Goal: Task Accomplishment & Management: Complete application form

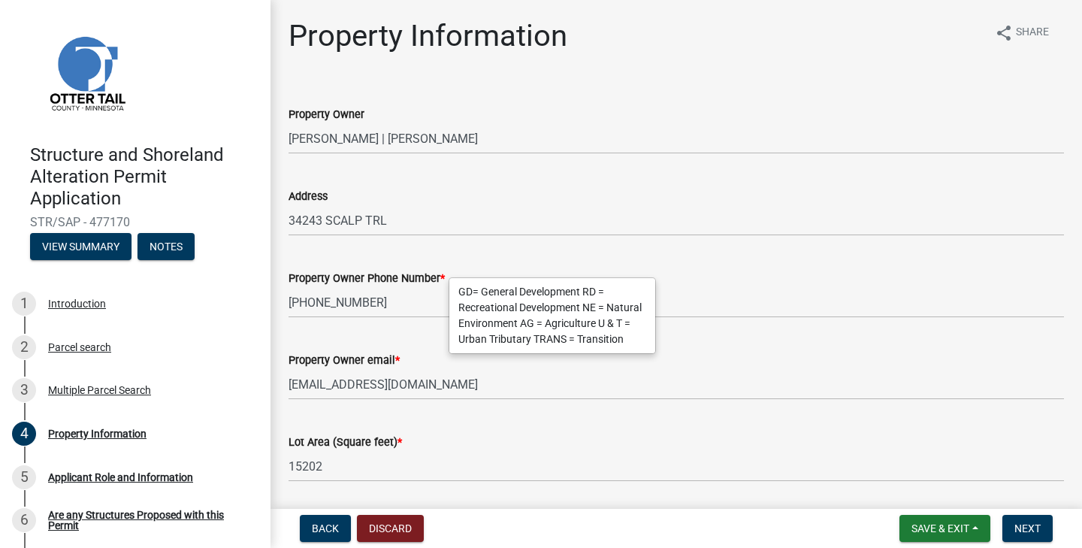
select select "ce84dde8-c80e-4913-b632-b36ab1f42b56"
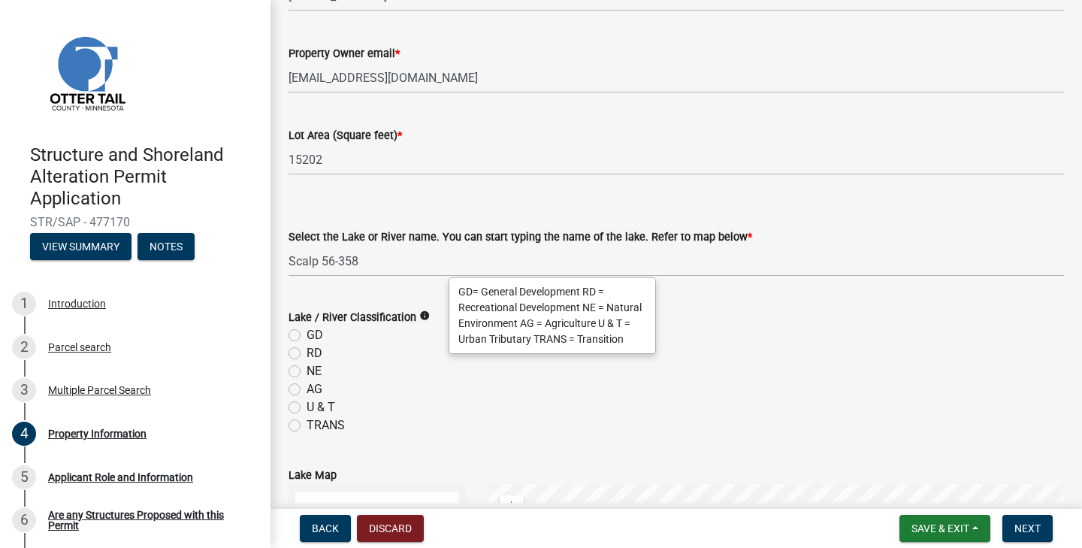
click at [306, 352] on label "RD" at bounding box center [314, 353] width 16 height 18
click at [306, 352] on input "RD" at bounding box center [311, 349] width 10 height 10
radio input "true"
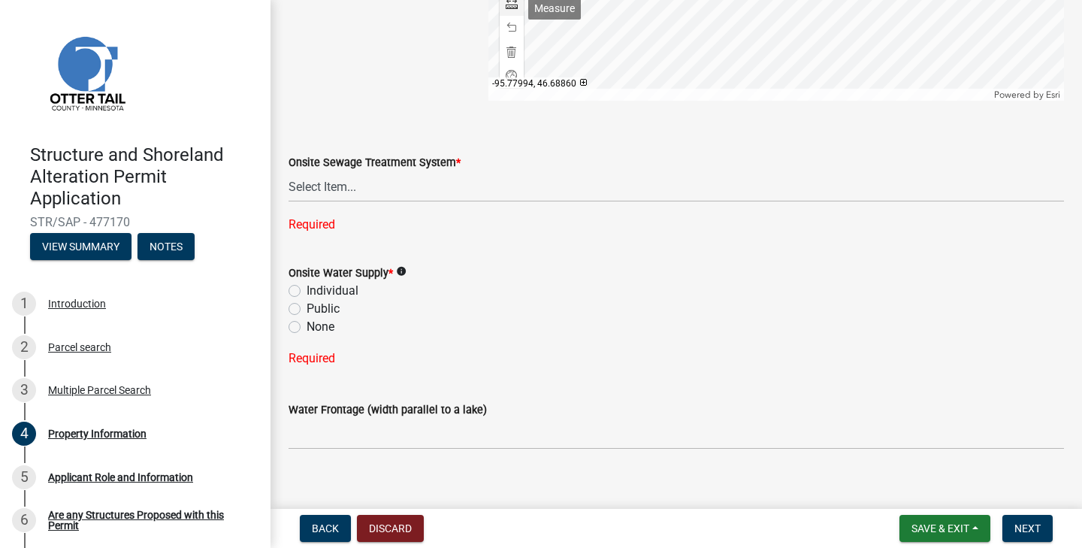
scroll to position [1077, 0]
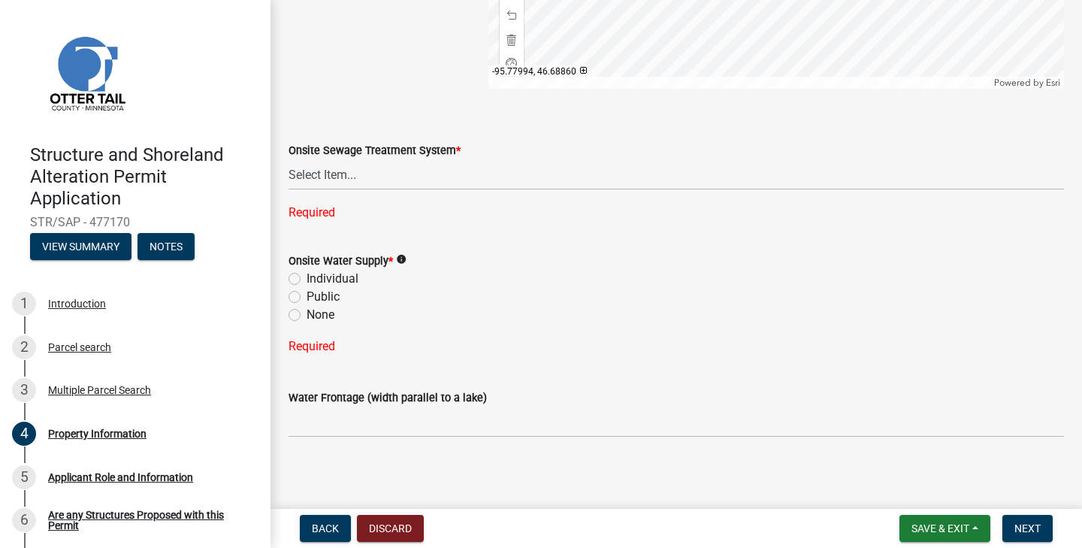
click at [306, 276] on label "Individual" at bounding box center [332, 279] width 52 height 18
click at [306, 276] on input "Individual" at bounding box center [311, 275] width 10 height 10
radio input "true"
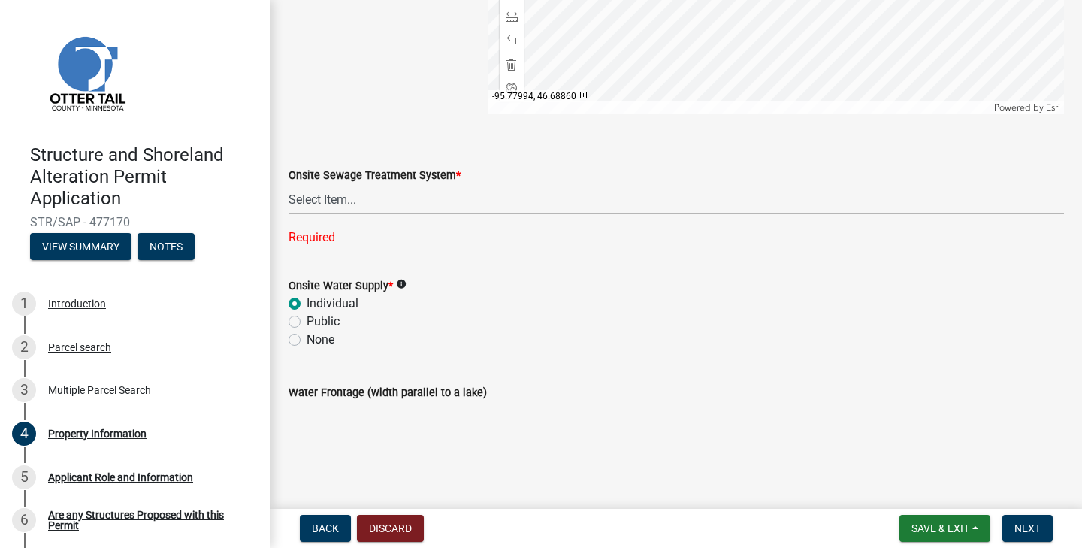
scroll to position [1052, 0]
click at [594, 316] on div "Public" at bounding box center [675, 322] width 775 height 18
click at [1026, 525] on span "Next" at bounding box center [1027, 528] width 26 height 12
click at [517, 388] on div "Water Frontage (width parallel to a lake)" at bounding box center [675, 392] width 775 height 18
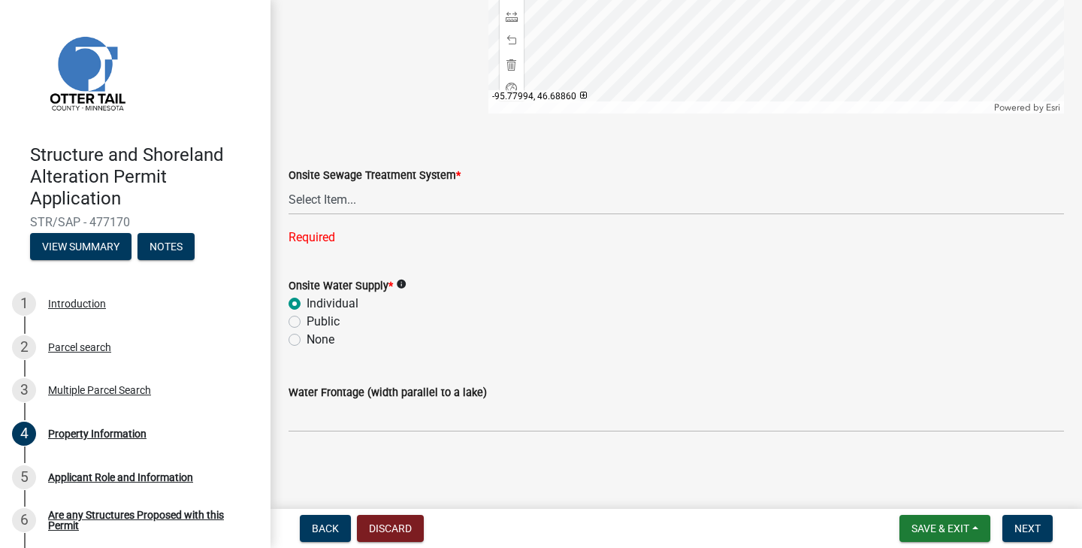
click at [523, 400] on div "Water Frontage (width parallel to a lake)" at bounding box center [675, 392] width 775 height 18
click at [1025, 525] on span "Next" at bounding box center [1027, 528] width 26 height 12
click at [332, 406] on input "Water Frontage (width parallel to a lake)" at bounding box center [675, 416] width 775 height 31
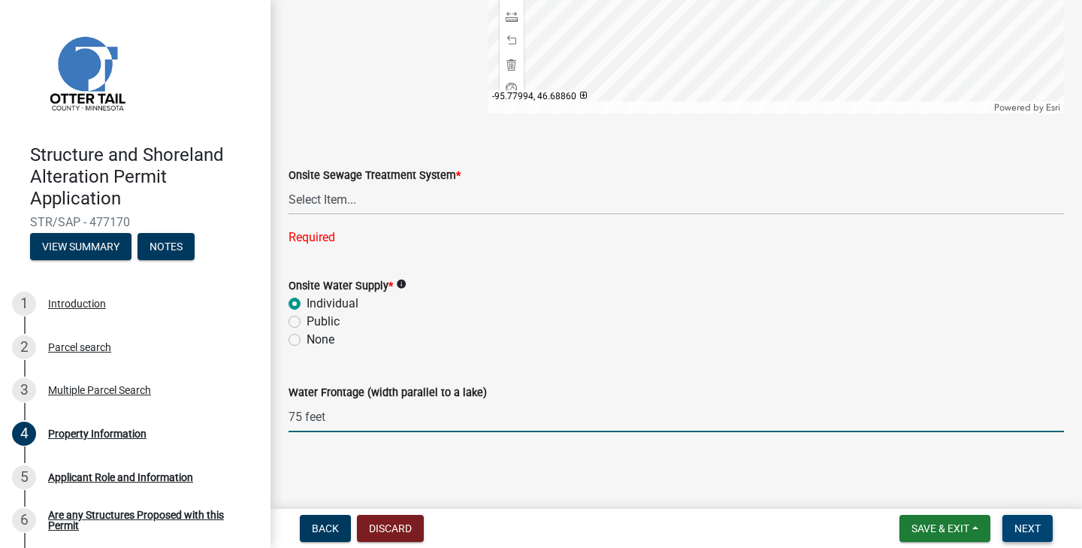
type input "75 feet"
click at [1026, 524] on span "Next" at bounding box center [1027, 528] width 26 height 12
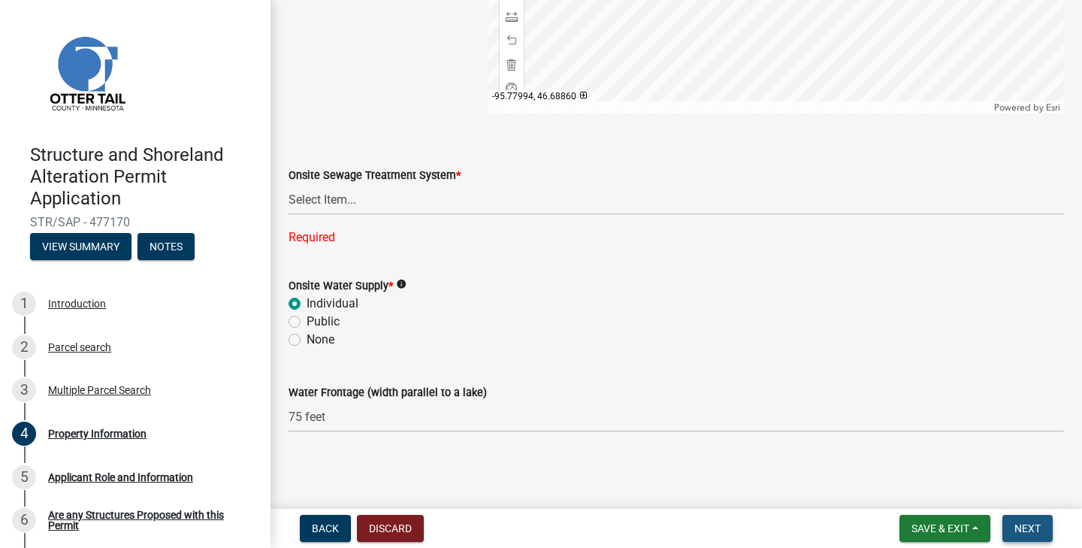
click at [1026, 525] on span "Next" at bounding box center [1027, 528] width 26 height 12
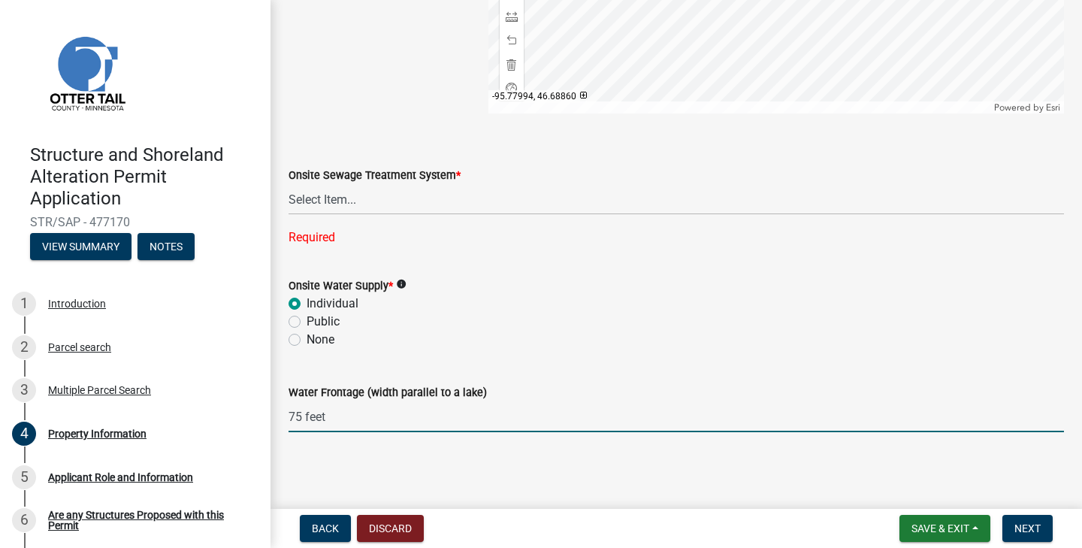
click at [717, 404] on input "75 feet" at bounding box center [675, 416] width 775 height 31
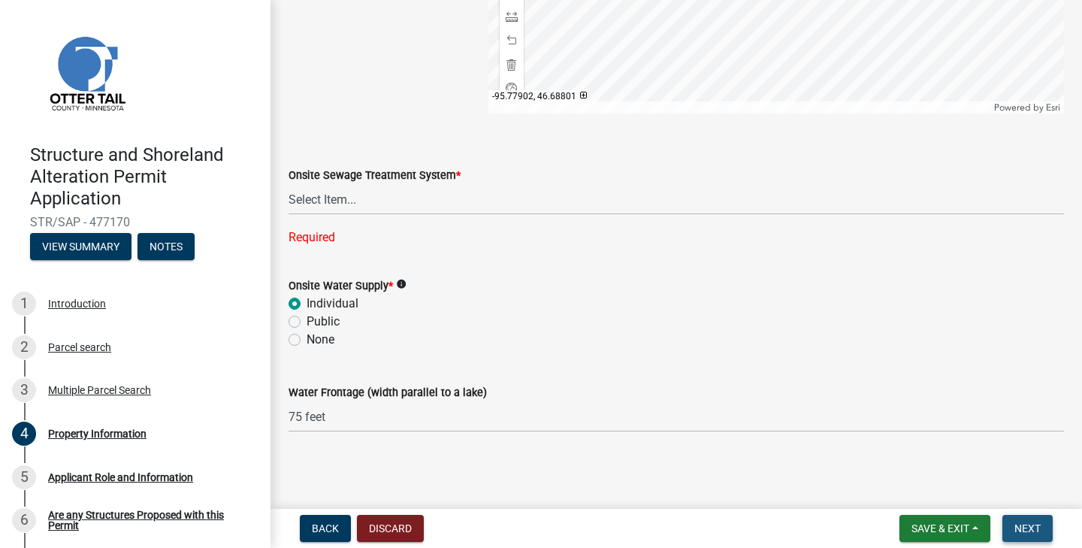
click at [1026, 524] on span "Next" at bounding box center [1027, 528] width 26 height 12
click at [937, 525] on span "Save & Exit" at bounding box center [940, 528] width 58 height 12
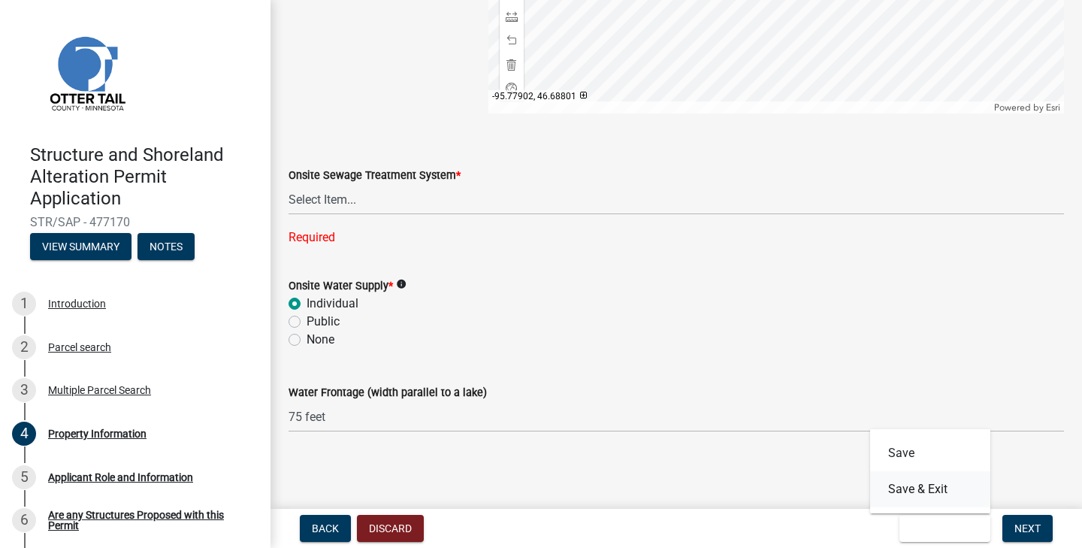
click at [933, 487] on button "Save & Exit" at bounding box center [930, 489] width 120 height 36
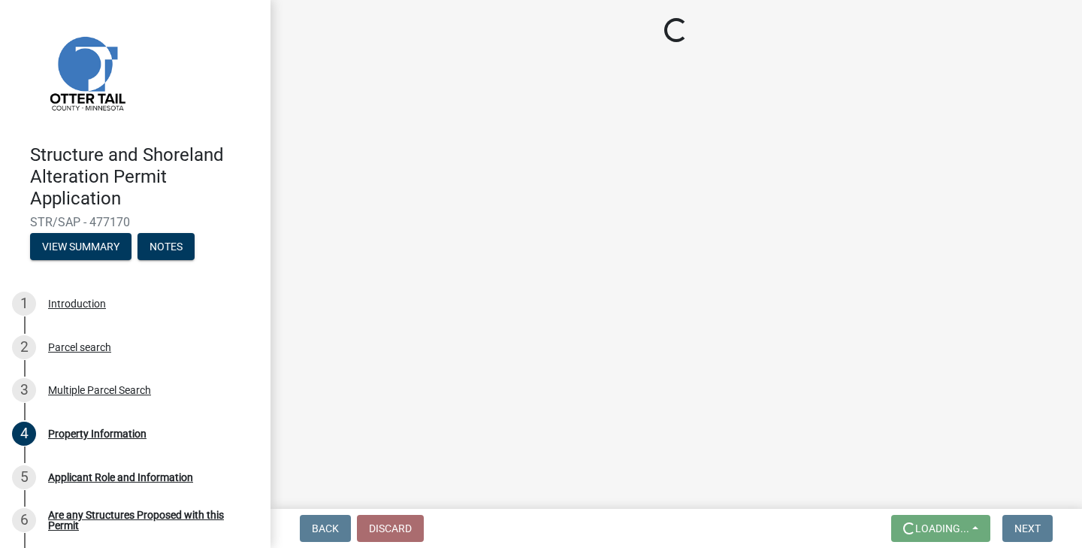
scroll to position [0, 0]
